Goal: Use online tool/utility: Use online tool/utility

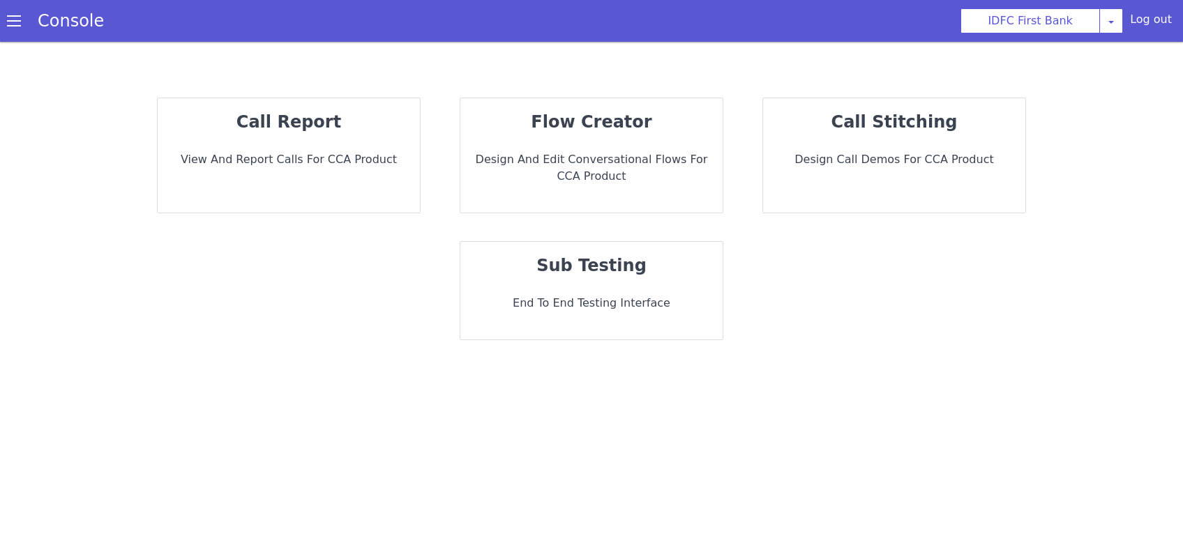
click at [343, 173] on div "call report View and report calls for CCA Product" at bounding box center [289, 155] width 262 height 114
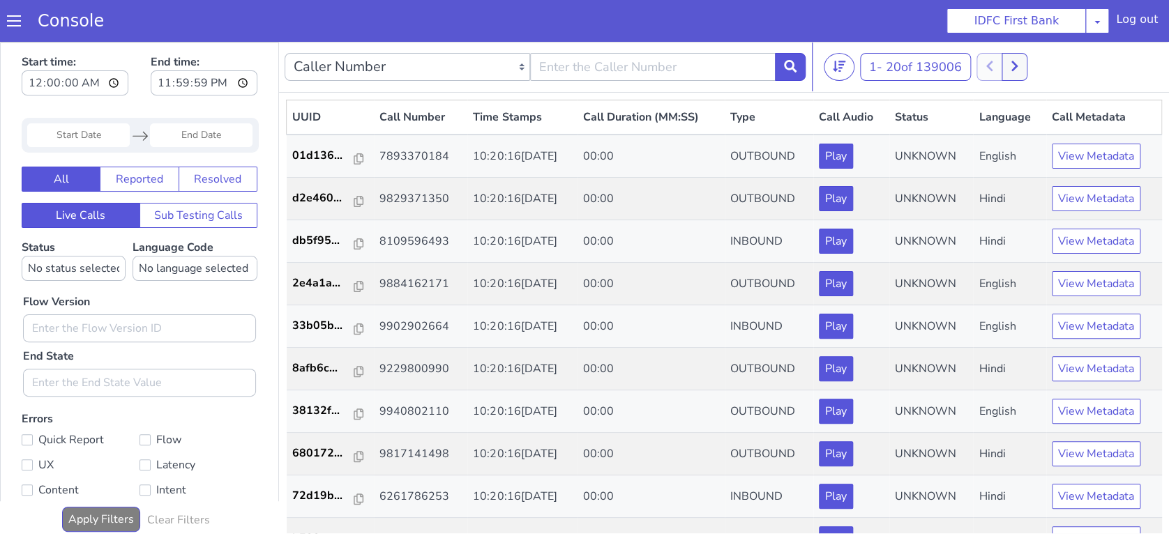
click at [116, 139] on input "Start Date" at bounding box center [78, 135] width 103 height 24
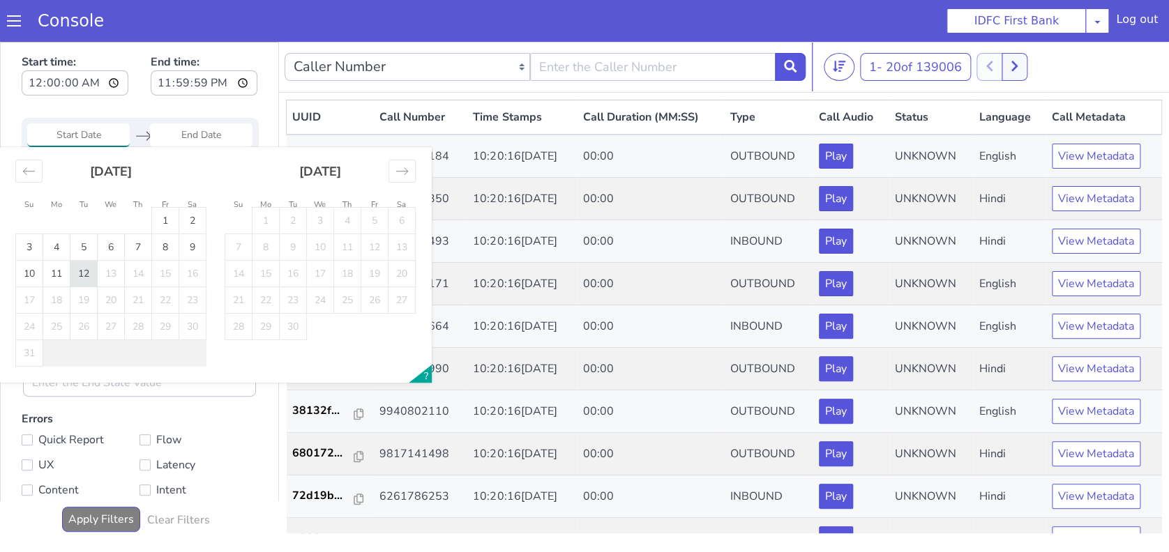
click at [82, 275] on td "12" at bounding box center [83, 274] width 27 height 27
type input "[DATE]"
click at [82, 275] on td "12" at bounding box center [83, 274] width 27 height 27
type input "[DATE]"
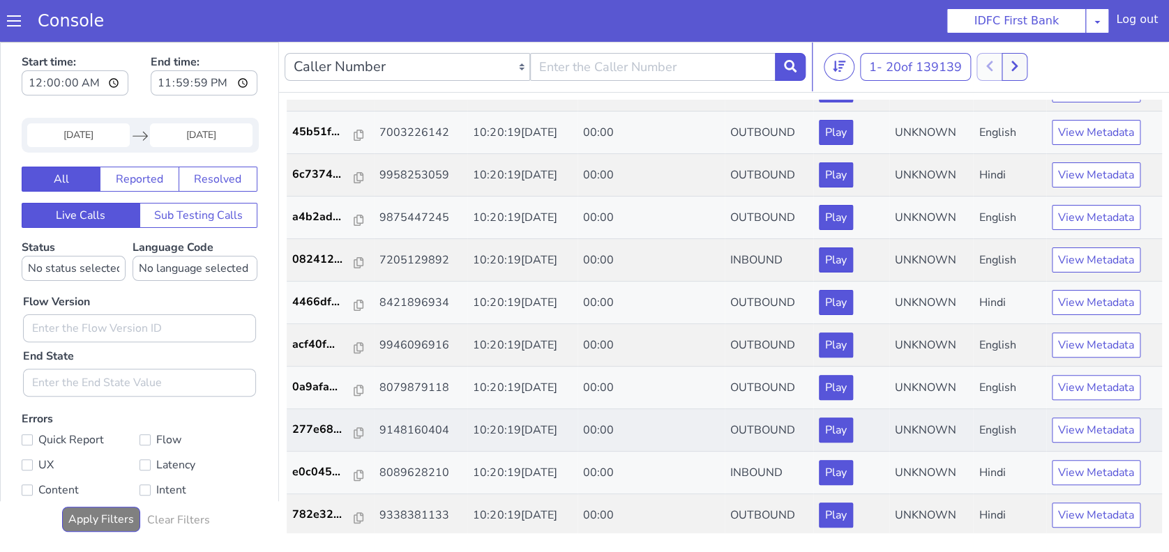
scroll to position [450, 0]
click at [92, 84] on input "00:00:00" at bounding box center [75, 82] width 107 height 25
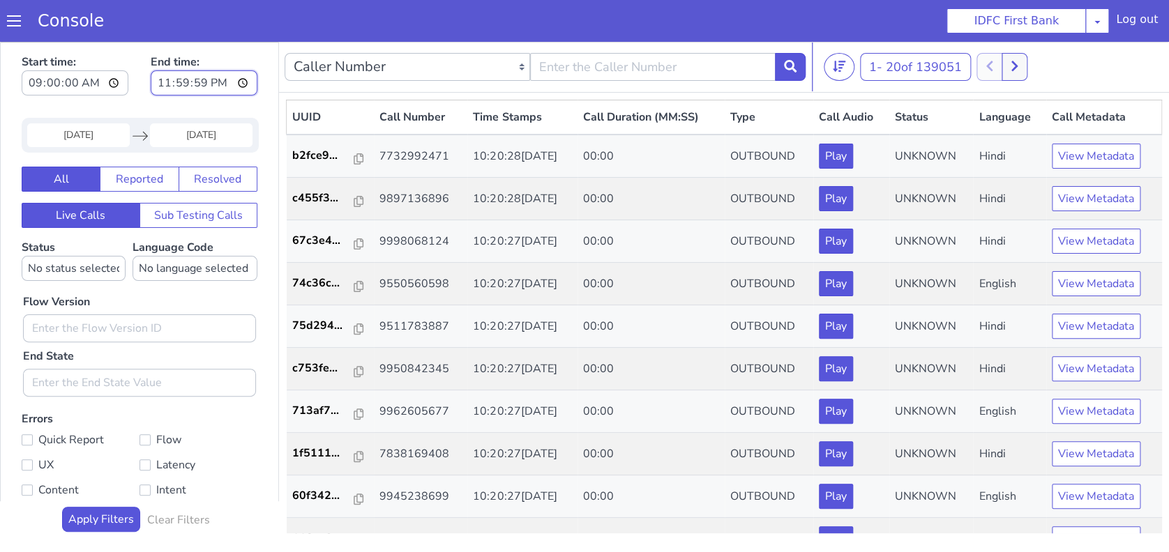
type input "09:00:00"
click at [227, 84] on input "23:59:59" at bounding box center [204, 82] width 107 height 25
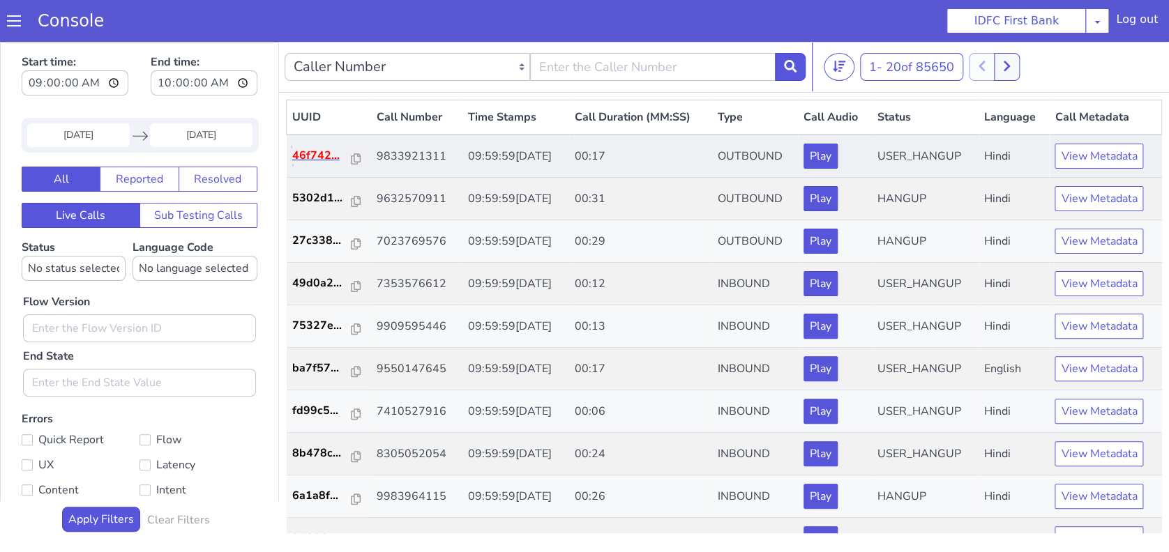
type input "10:00:00"
click at [315, 157] on p "46f742..." at bounding box center [322, 155] width 60 height 17
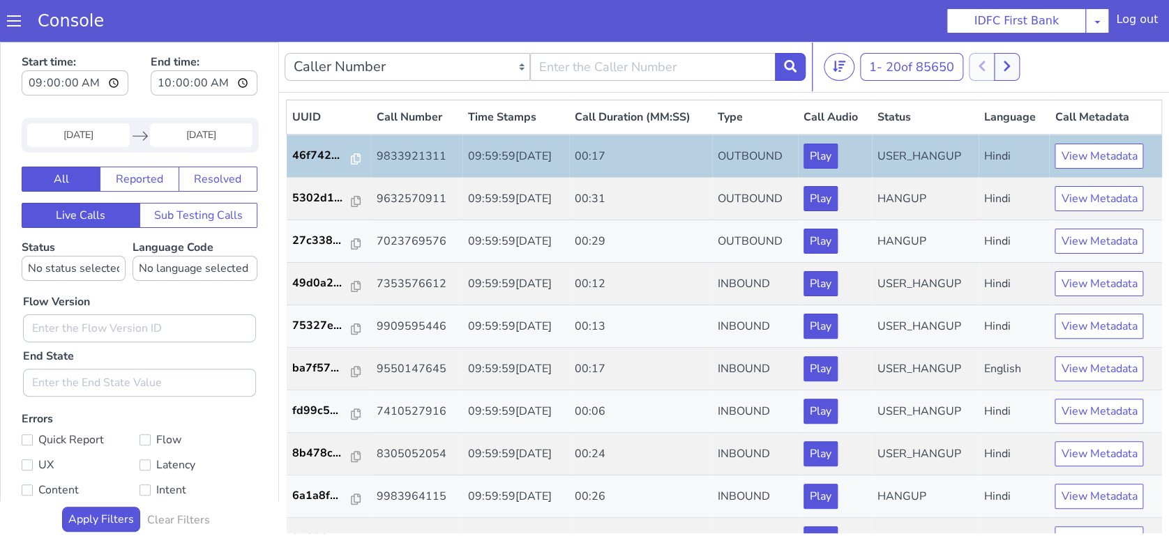
click at [17, 22] on span at bounding box center [14, 21] width 14 height 14
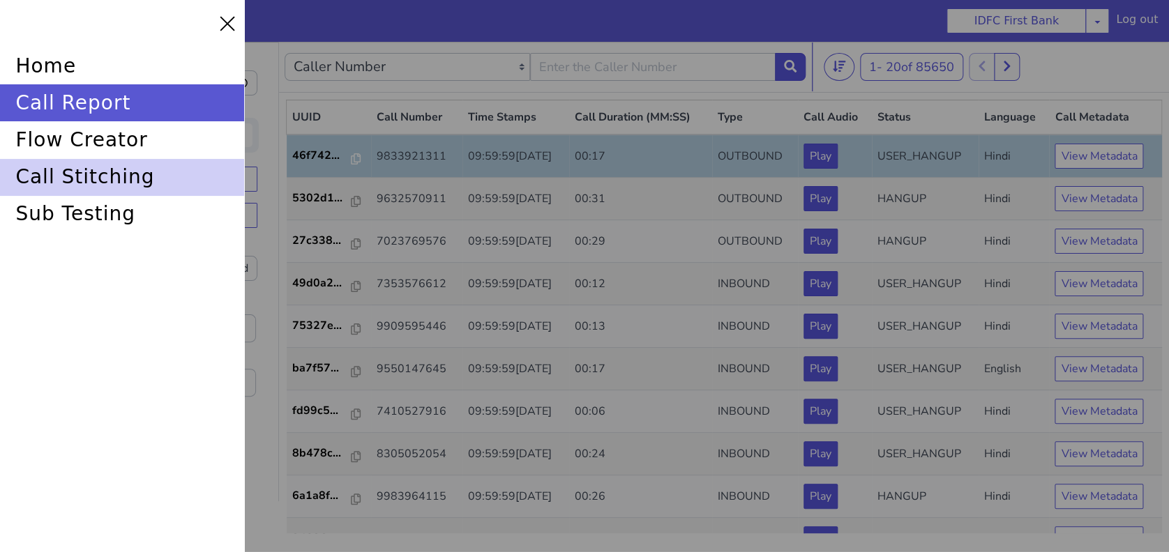
click at [68, 188] on div "call stitching" at bounding box center [122, 177] width 244 height 37
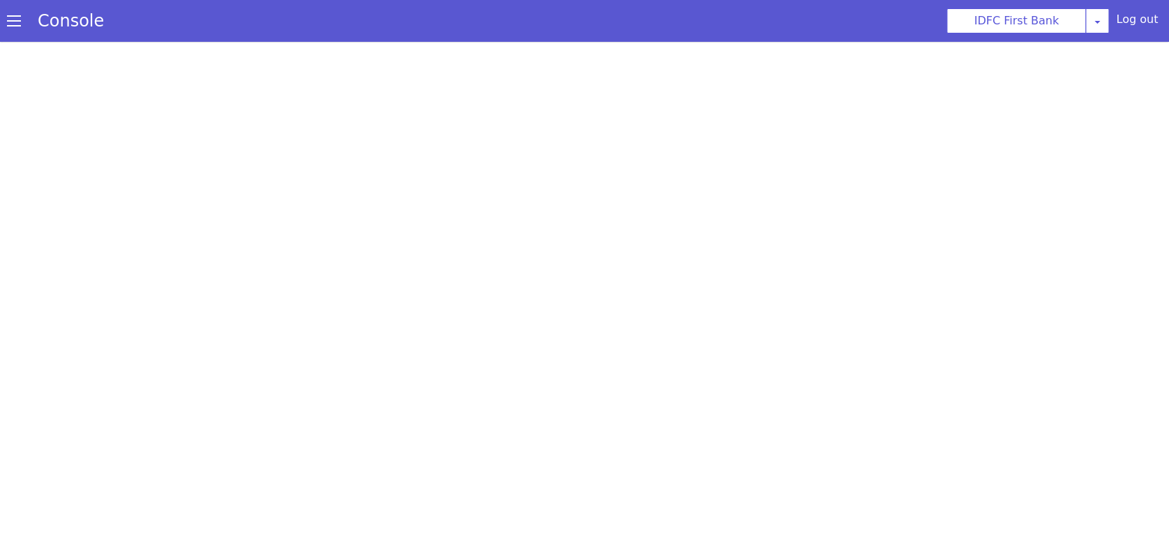
scroll to position [4, 0]
select select "hi"
select select "hi-IN-Wavenet-A"
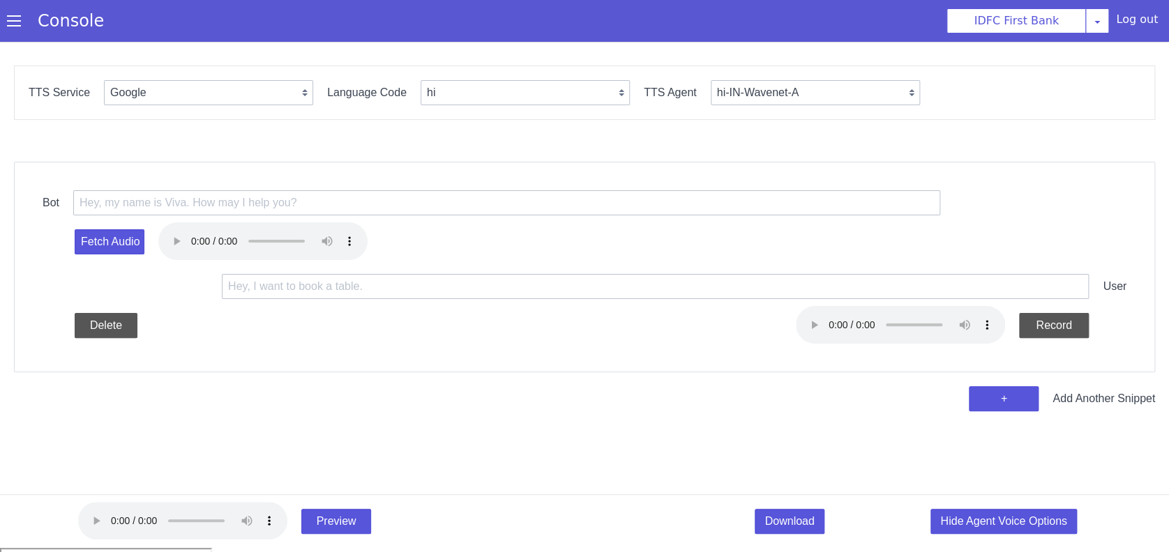
scroll to position [0, 0]
click at [14, 8] on span at bounding box center [21, 1] width 15 height 15
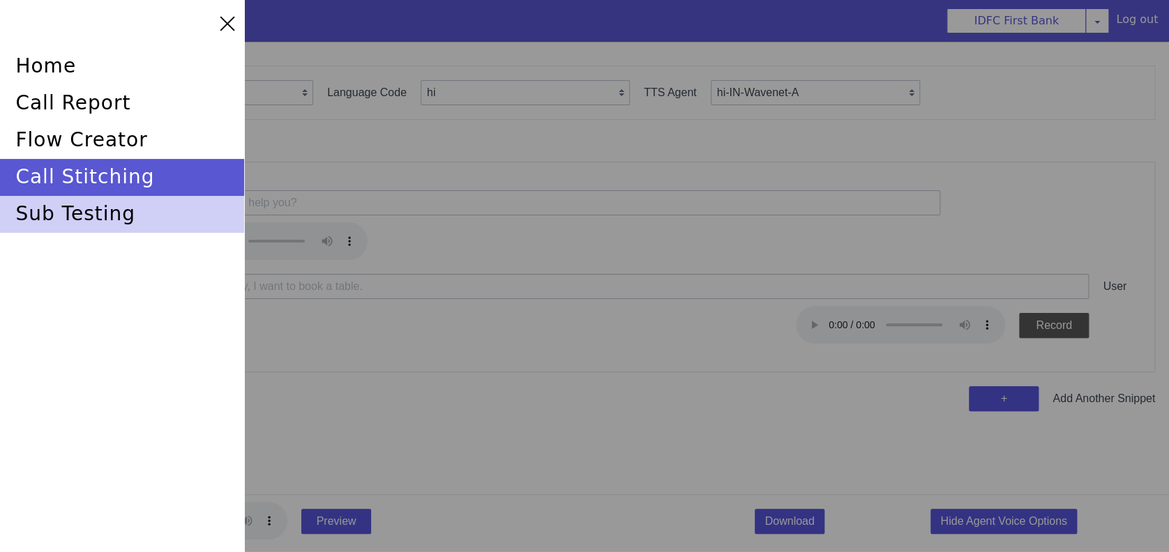
click at [84, 216] on div "sub testing" at bounding box center [122, 210] width 244 height 37
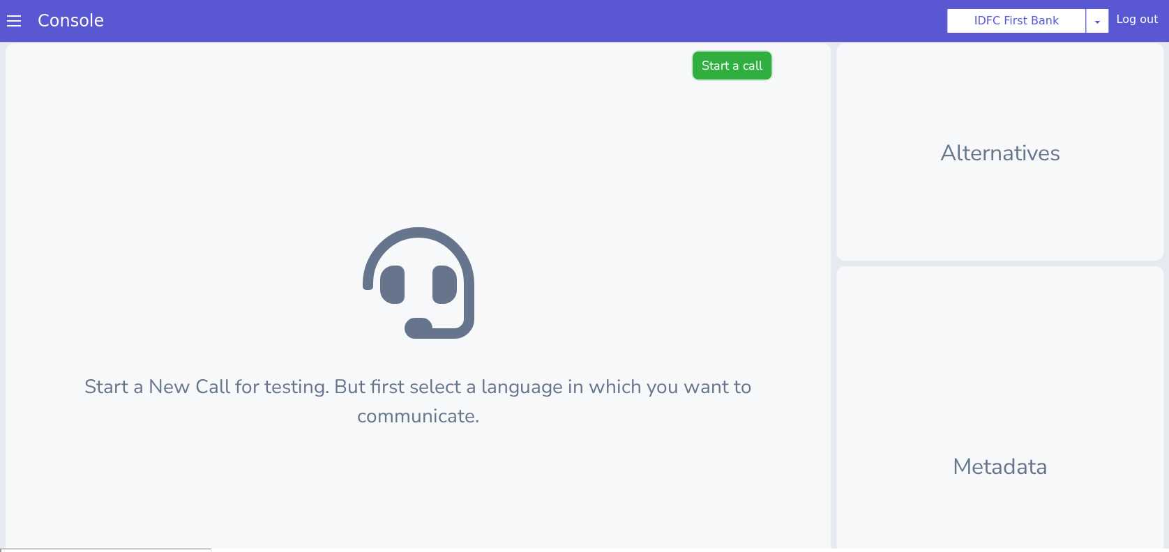
click at [732, 56] on button "Start a call" at bounding box center [732, 66] width 79 height 28
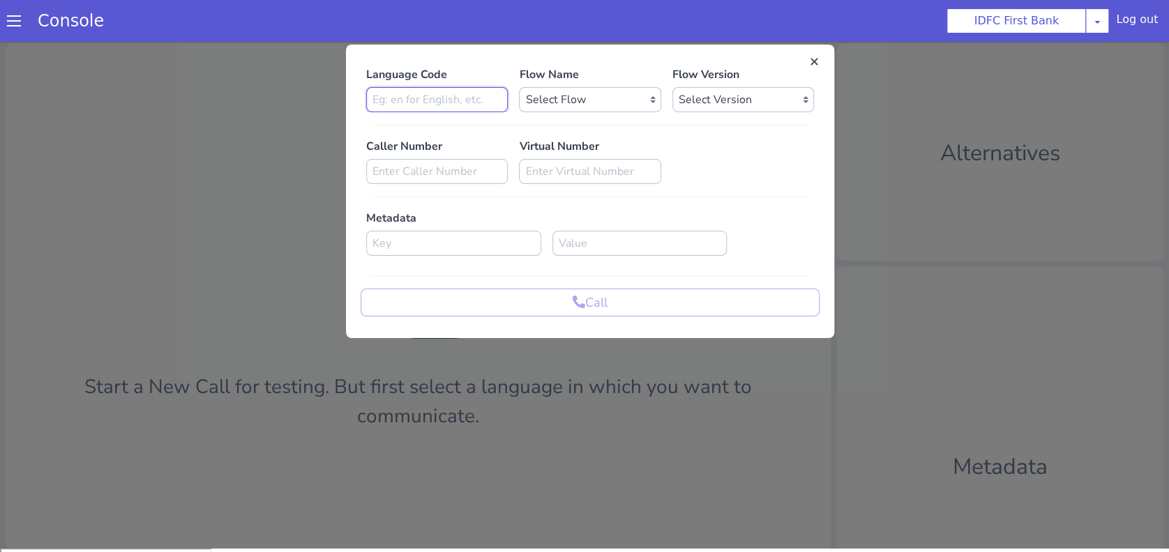
click at [418, 98] on input at bounding box center [437, 99] width 142 height 25
click at [418, 98] on input "Hi" at bounding box center [437, 99] width 142 height 25
type input "Hi"
click at [605, 107] on select "Select Flow IDFC - MEL Flexi Rough work IDFC Test - English SA Funding T+15 Rem…" at bounding box center [590, 99] width 142 height 25
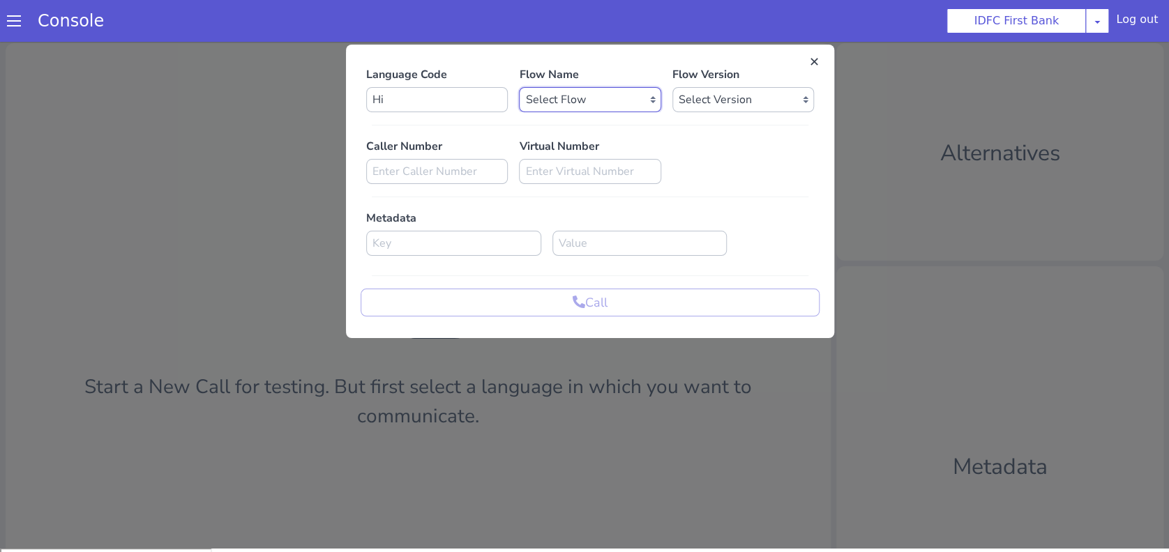
select select "6fe87eb0-a586-4251-a688-f0468a7c2101"
click at [519, 87] on select "Select Flow IDFC - MEL Flexi Rough work IDFC Test - English SA Funding T+15 Rem…" at bounding box center [590, 99] width 142 height 25
click at [709, 102] on select "Select Version 0.0.35 0.0.34 0.0.33 0.0.32 0.0.31 0.0.30 0.0.29 0.0.28 0.0.27 0…" at bounding box center [743, 99] width 142 height 25
select select "0.0.32"
click at [672, 87] on select "Select Version 0.0.35 0.0.34 0.0.33 0.0.32 0.0.31 0.0.30 0.0.29 0.0.28 0.0.27 0…" at bounding box center [743, 99] width 142 height 25
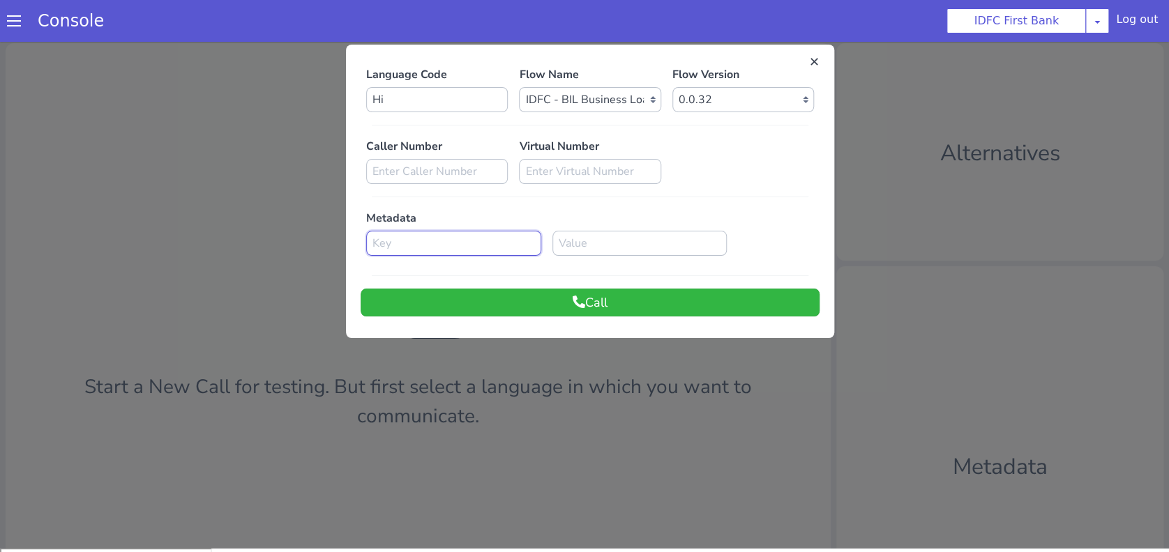
click at [438, 249] on input at bounding box center [453, 243] width 175 height 25
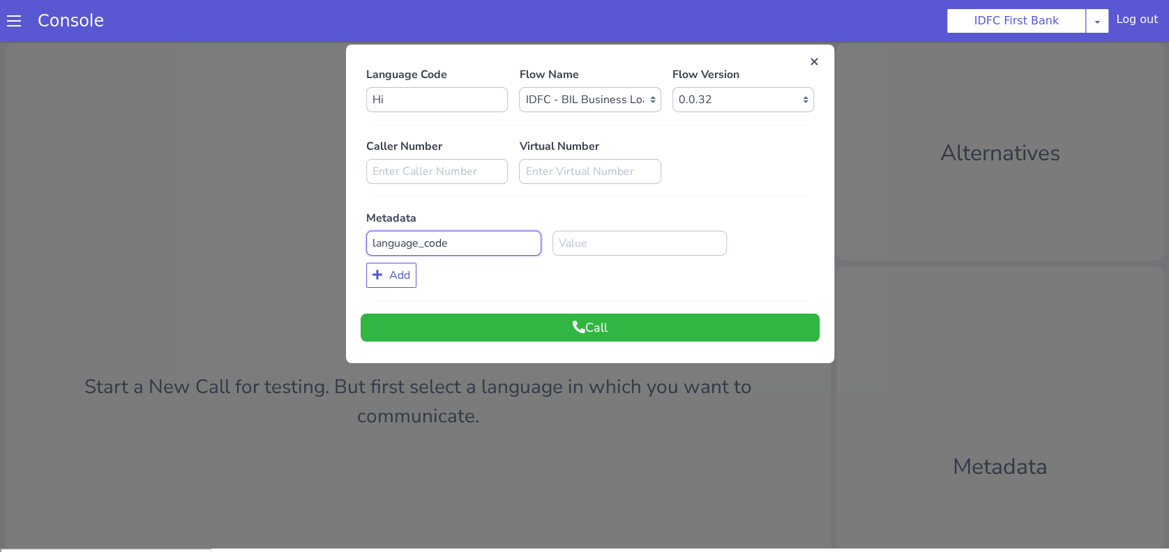
type input "language_code"
click at [592, 239] on input at bounding box center [639, 243] width 175 height 25
type input "hi"
click at [606, 326] on button "Call" at bounding box center [590, 328] width 459 height 28
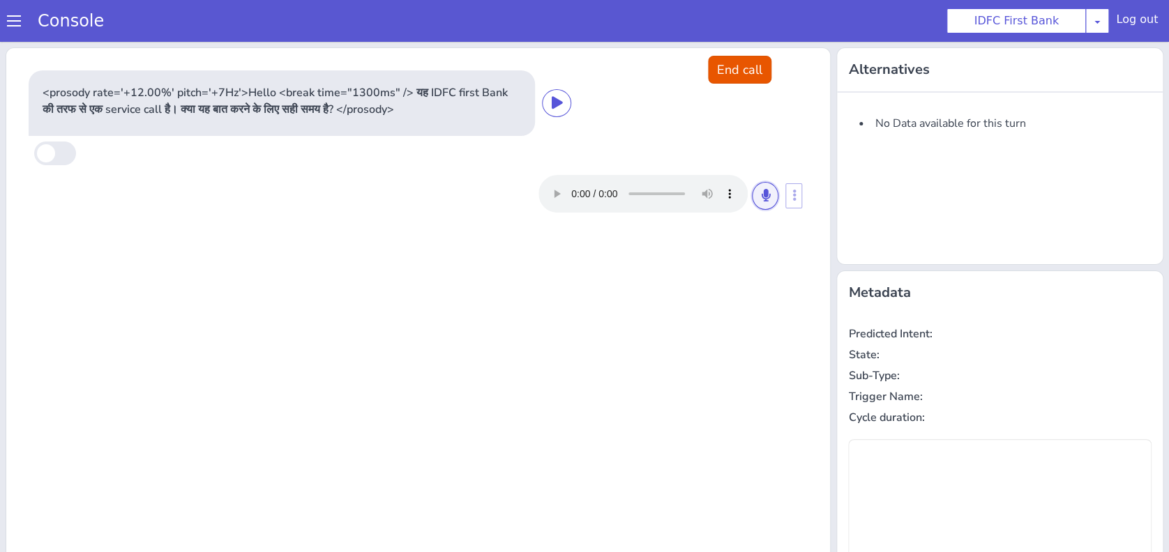
click at [761, 200] on icon at bounding box center [765, 195] width 8 height 13
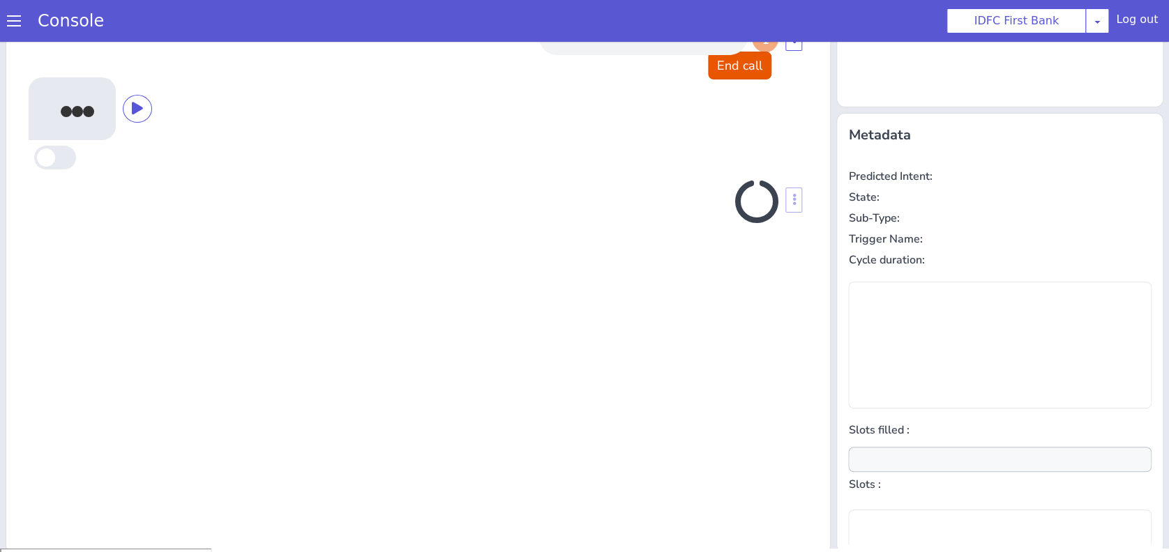
scroll to position [158, 0]
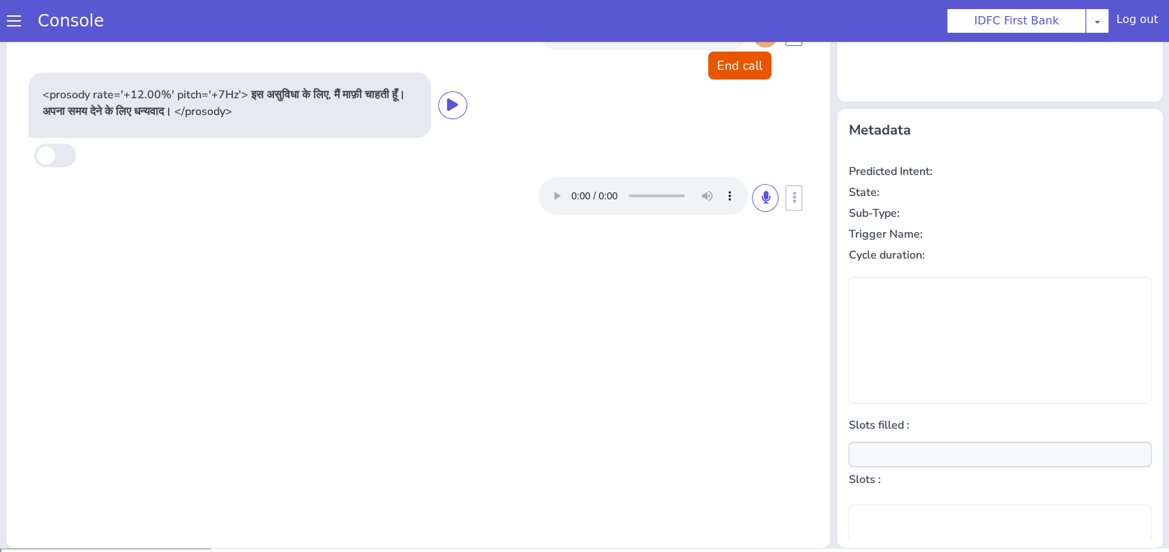
type input "null"
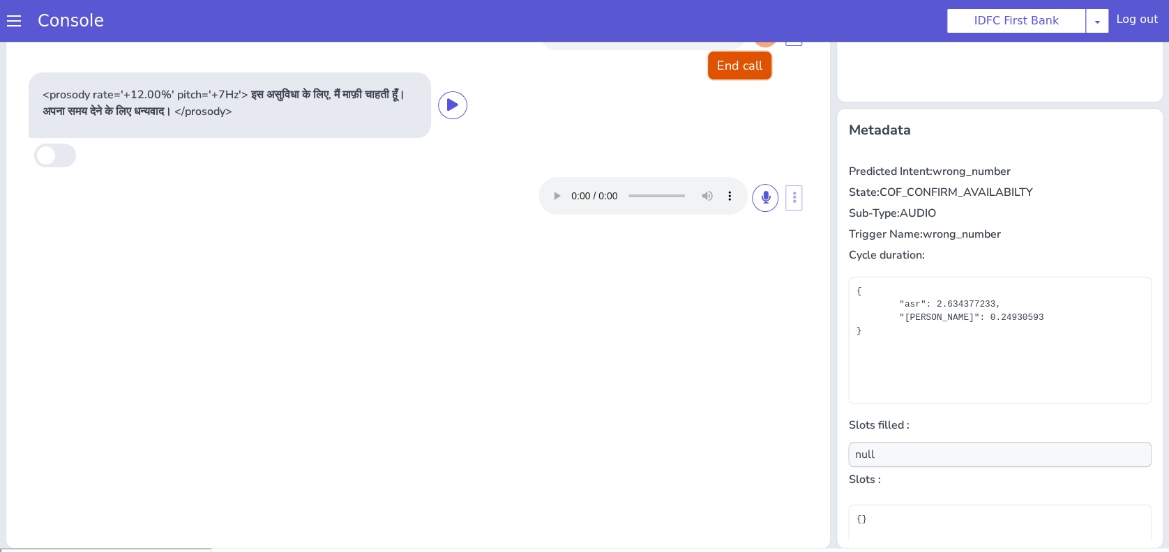
click at [733, 69] on button "End call" at bounding box center [739, 66] width 63 height 28
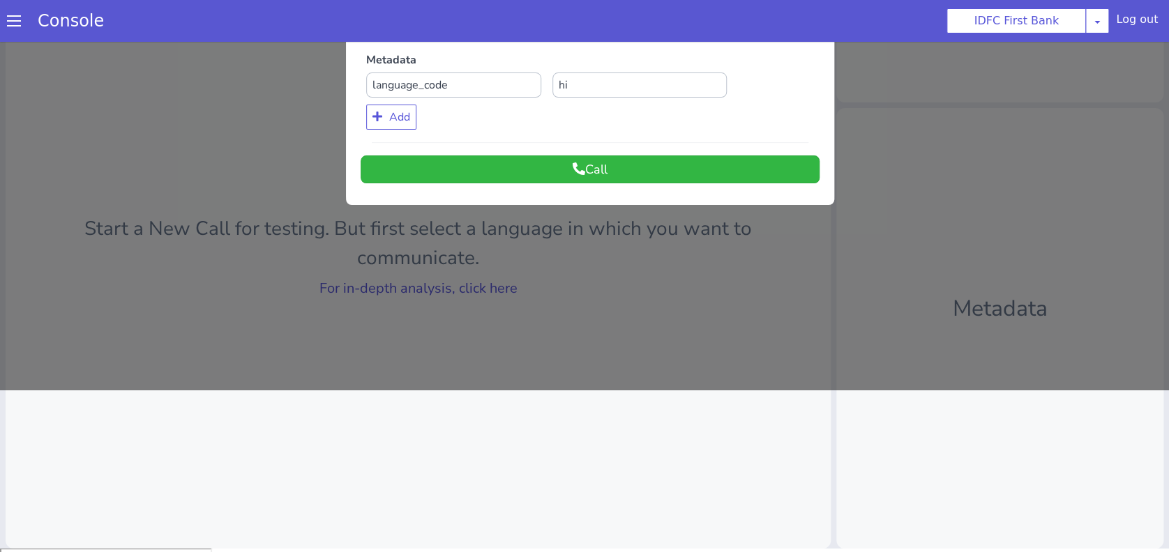
click at [893, 167] on div at bounding box center [584, 134] width 1169 height 511
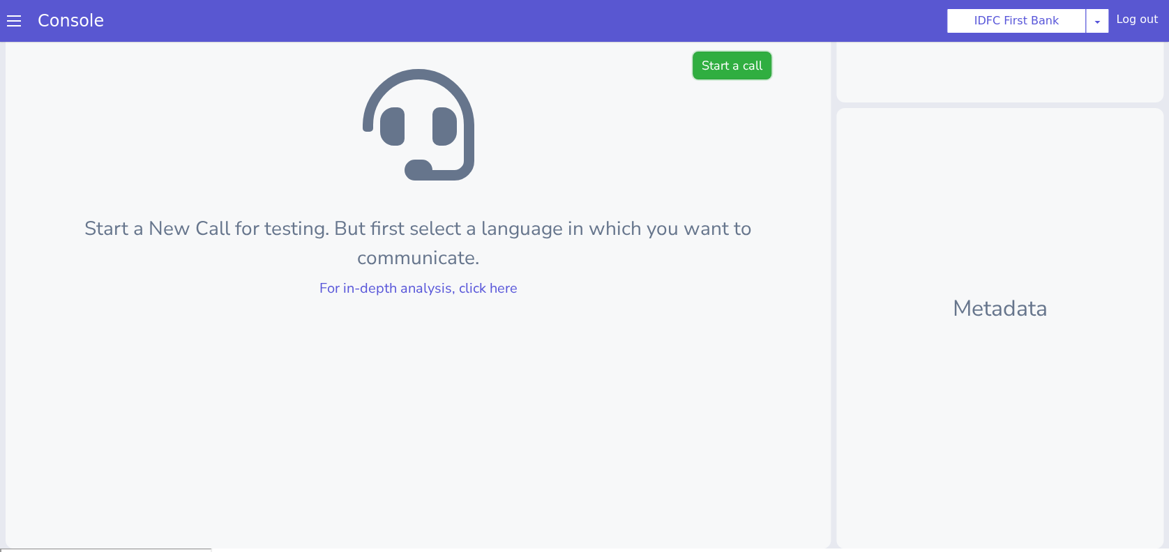
click at [724, 63] on button "Start a call" at bounding box center [732, 66] width 79 height 28
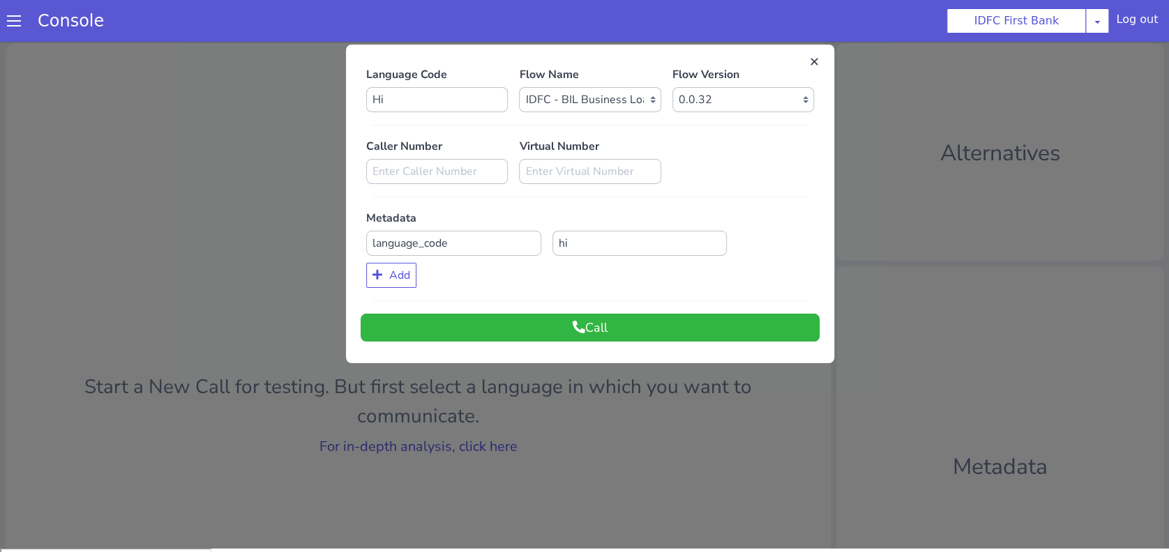
scroll to position [0, 0]
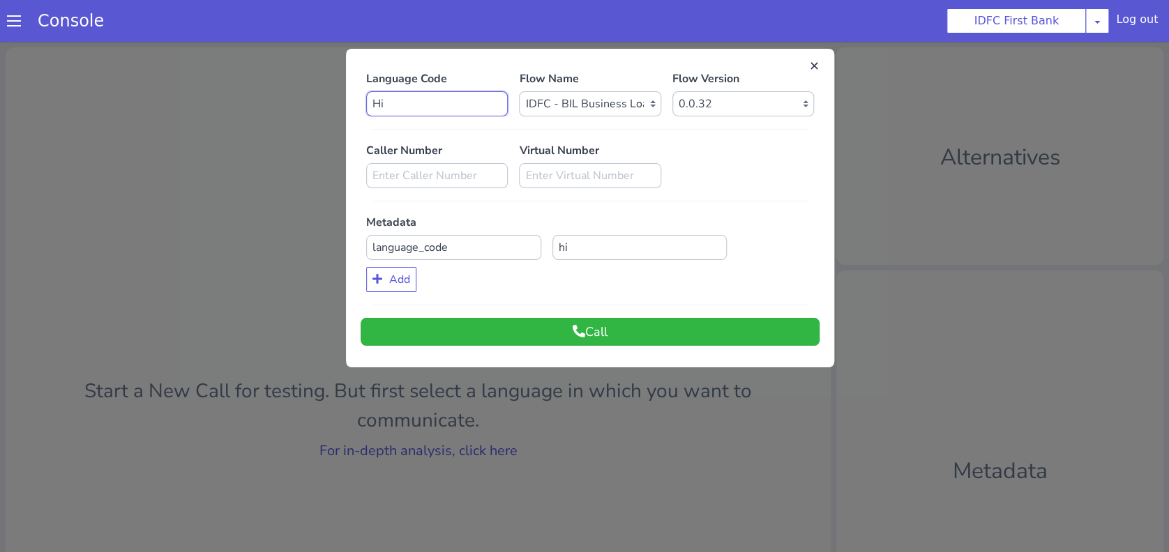
click at [422, 103] on input "Hi" at bounding box center [437, 103] width 142 height 25
type input "En"
click at [587, 245] on input "hi" at bounding box center [639, 247] width 175 height 25
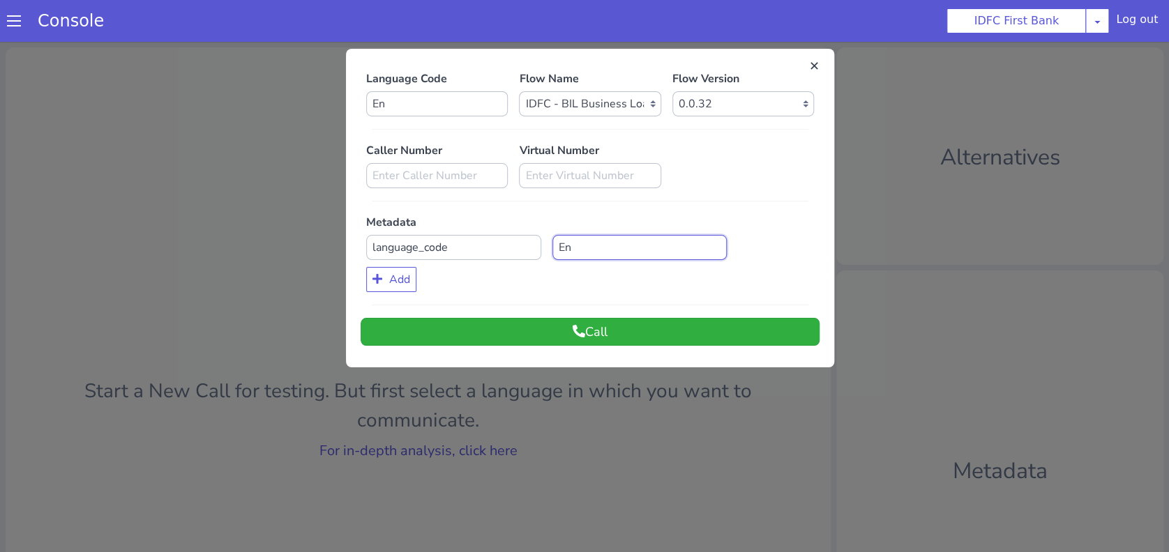
type input "En"
click at [584, 329] on button "Call" at bounding box center [590, 332] width 459 height 28
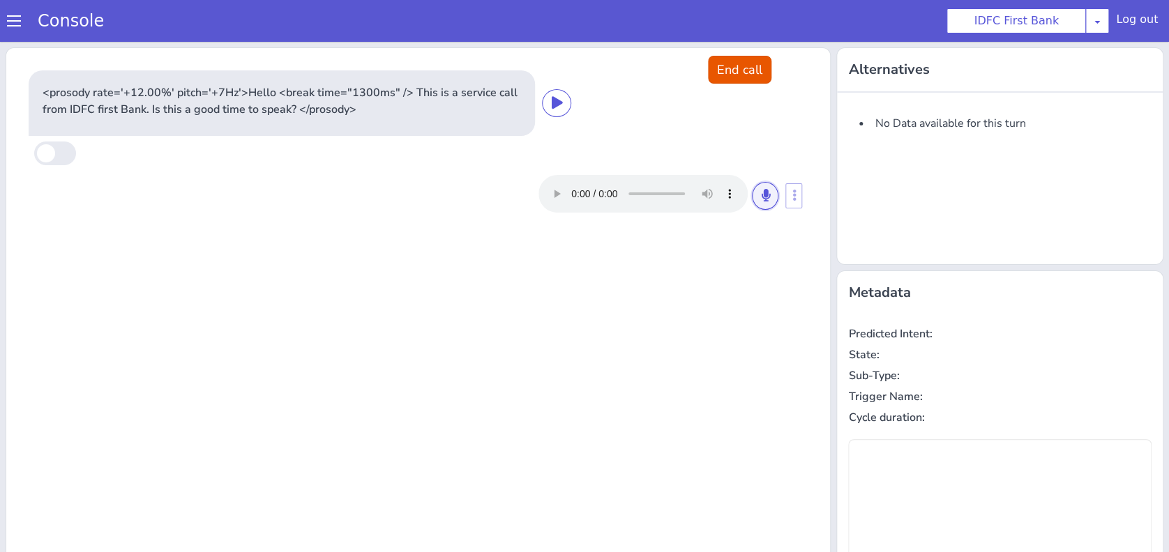
click at [766, 190] on button at bounding box center [765, 196] width 27 height 28
click at [761, 192] on icon at bounding box center [765, 195] width 8 height 13
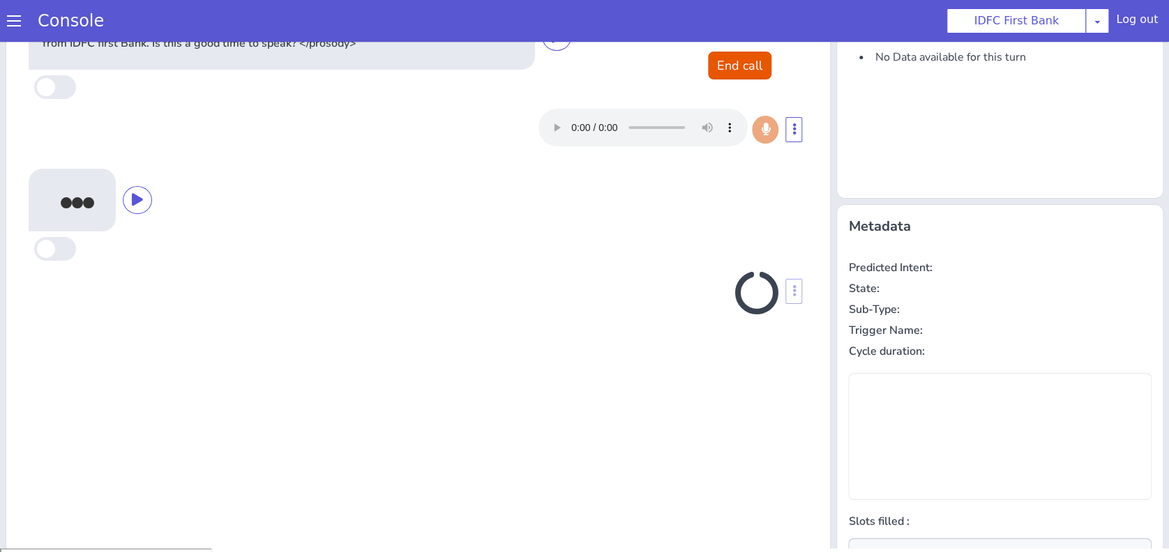
scroll to position [158, 0]
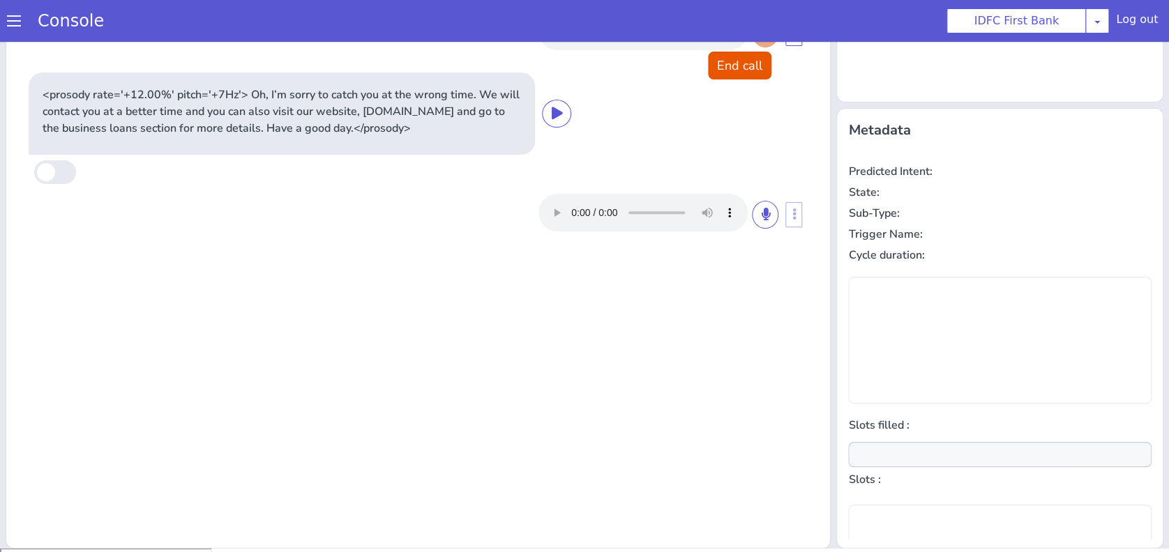
type input "null"
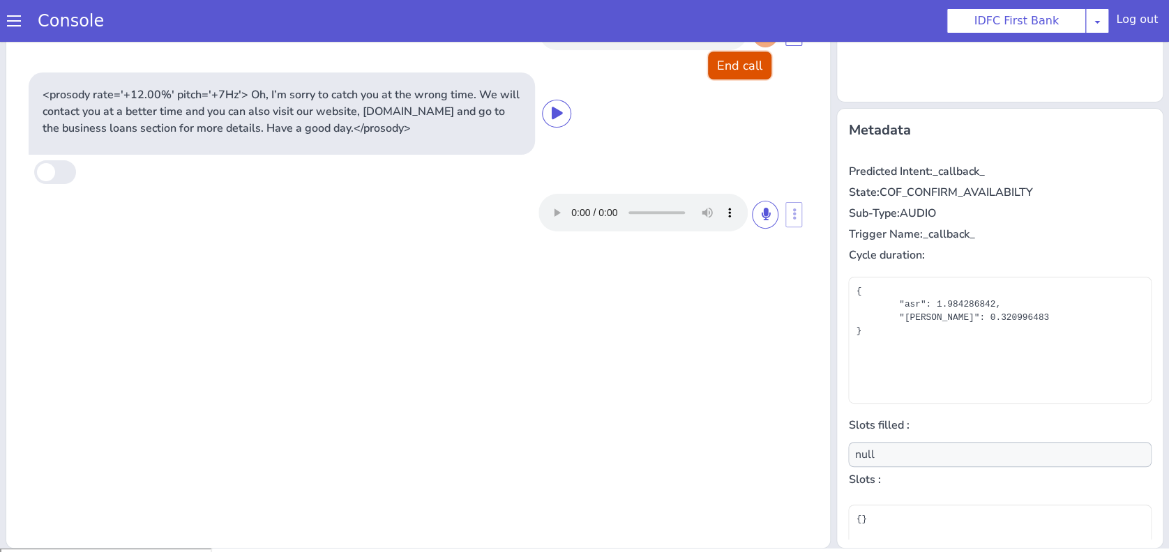
click at [739, 73] on button "End call" at bounding box center [739, 66] width 63 height 28
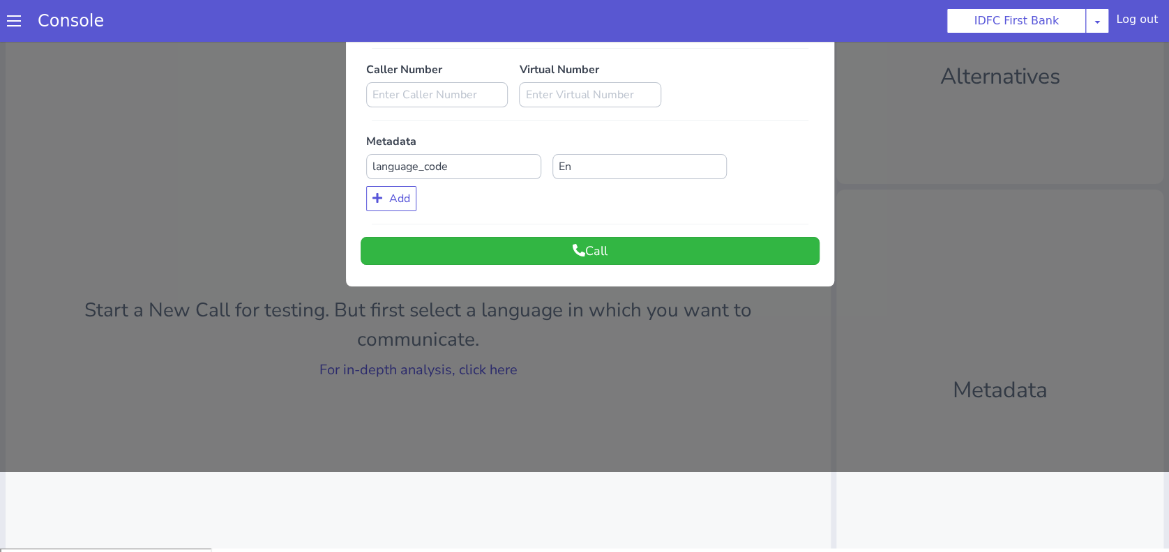
scroll to position [0, 0]
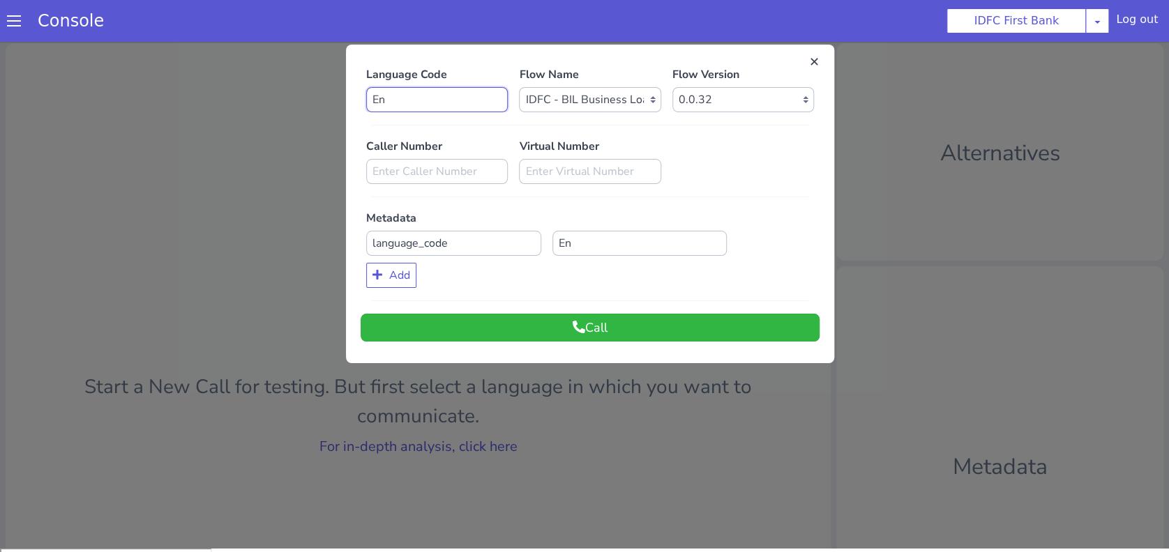
click at [450, 93] on input "En" at bounding box center [437, 99] width 142 height 25
type input "hi"
click at [596, 248] on input "En" at bounding box center [639, 243] width 175 height 25
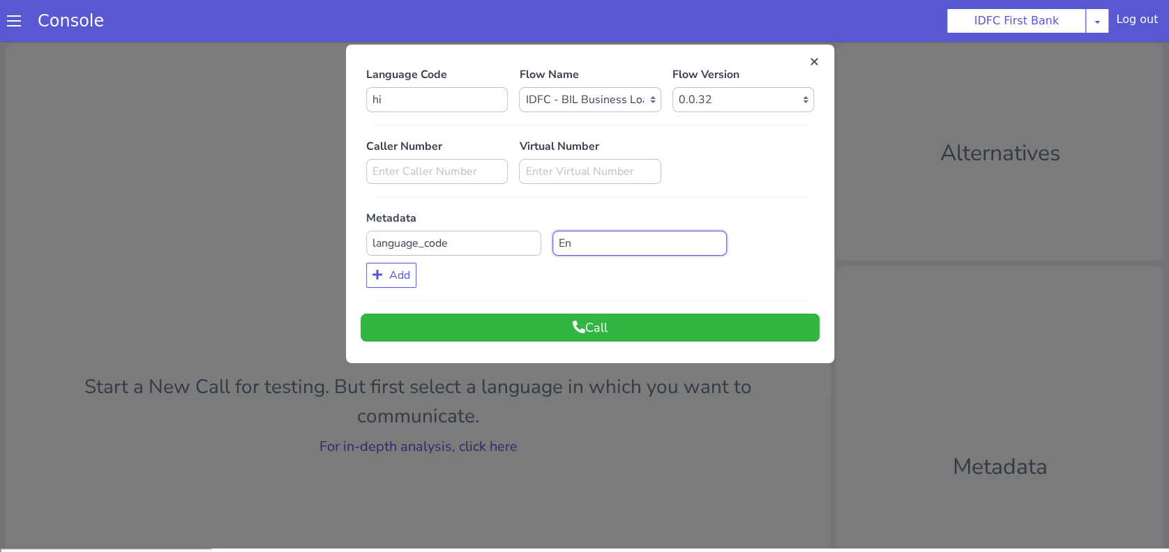
click at [596, 248] on input "En" at bounding box center [639, 243] width 175 height 25
type input "hi"
